Goal: Task Accomplishment & Management: Use online tool/utility

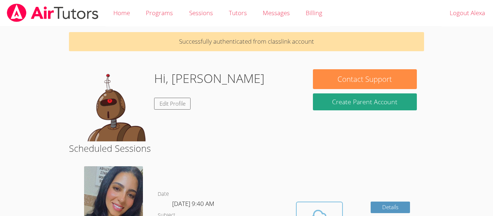
click at [311, 212] on icon at bounding box center [319, 217] width 20 height 20
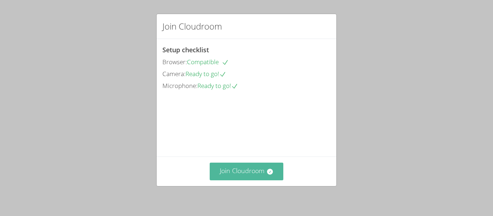
click at [229, 168] on button "Join Cloudroom" at bounding box center [247, 172] width 74 height 18
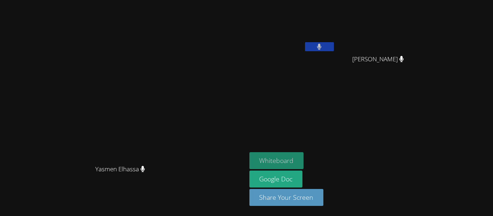
click at [291, 157] on button "Whiteboard" at bounding box center [276, 160] width 54 height 17
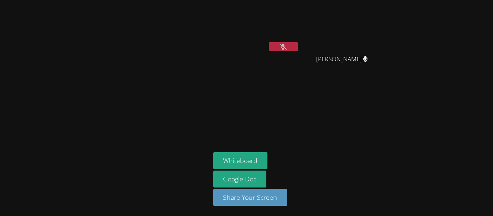
click at [285, 44] on icon at bounding box center [283, 47] width 8 height 6
